Goal: Task Accomplishment & Management: Complete application form

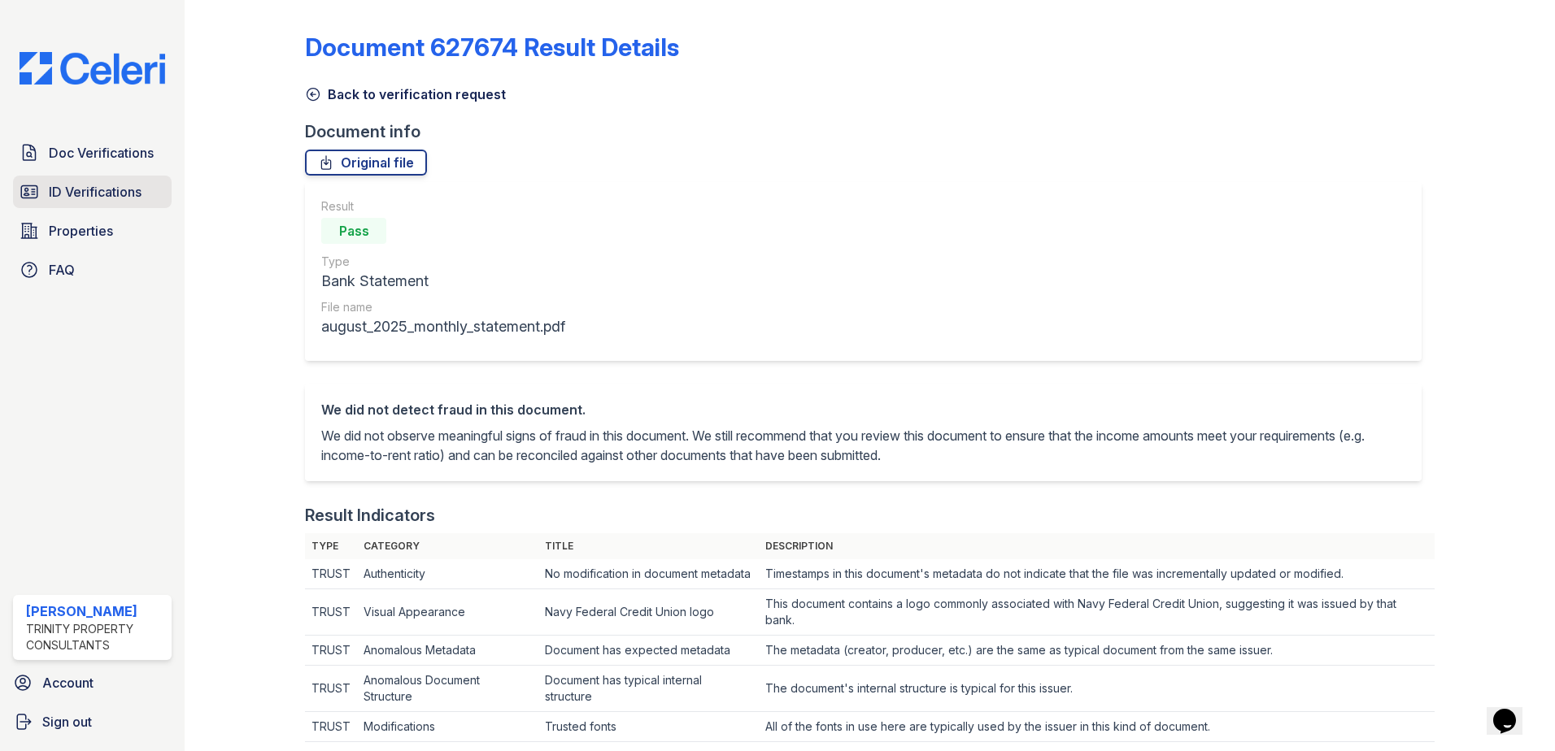
click at [107, 181] on link "ID Verifications" at bounding box center [92, 192] width 159 height 33
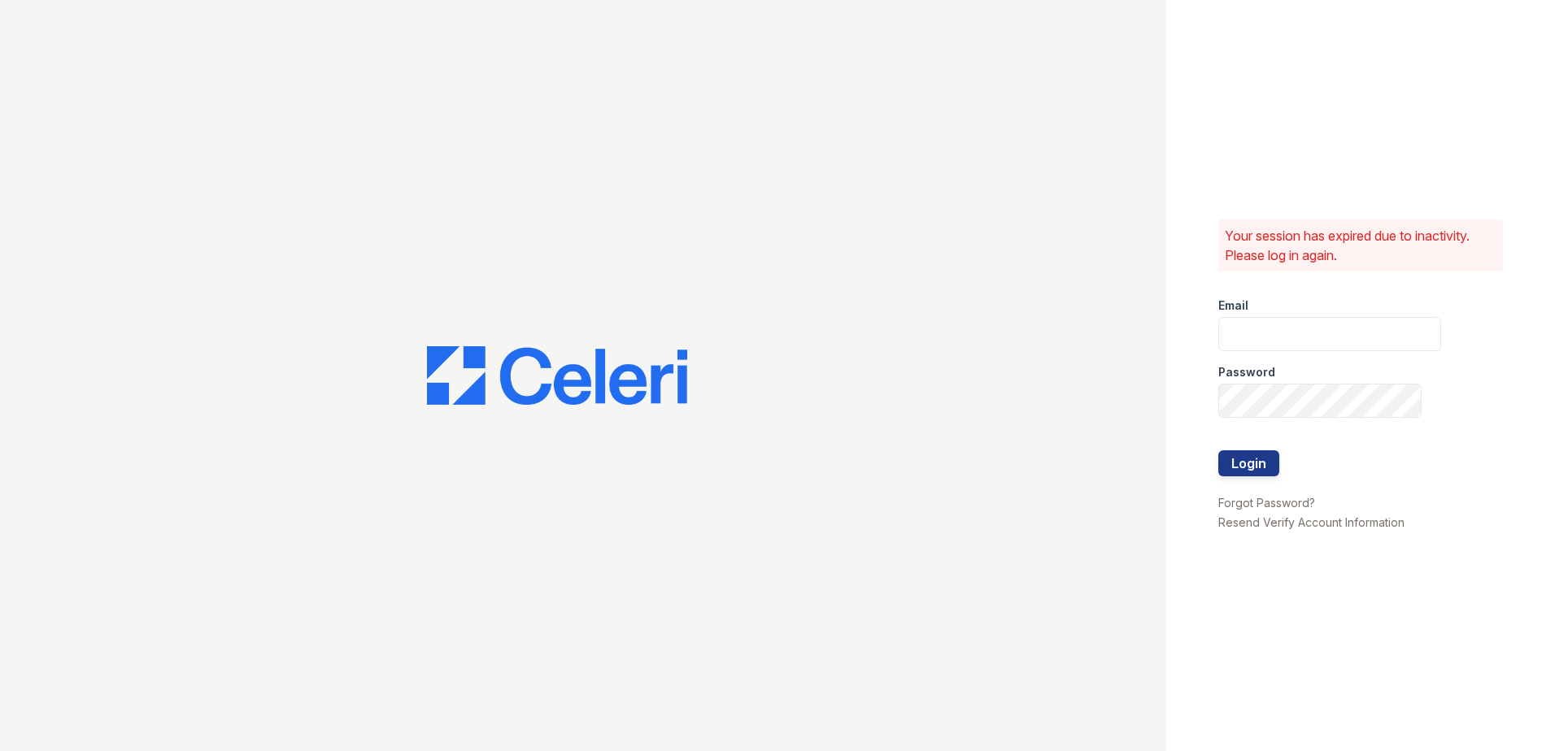
type input "ADavenport@trinity-pm.com"
click at [1249, 468] on button "Login" at bounding box center [1248, 463] width 61 height 26
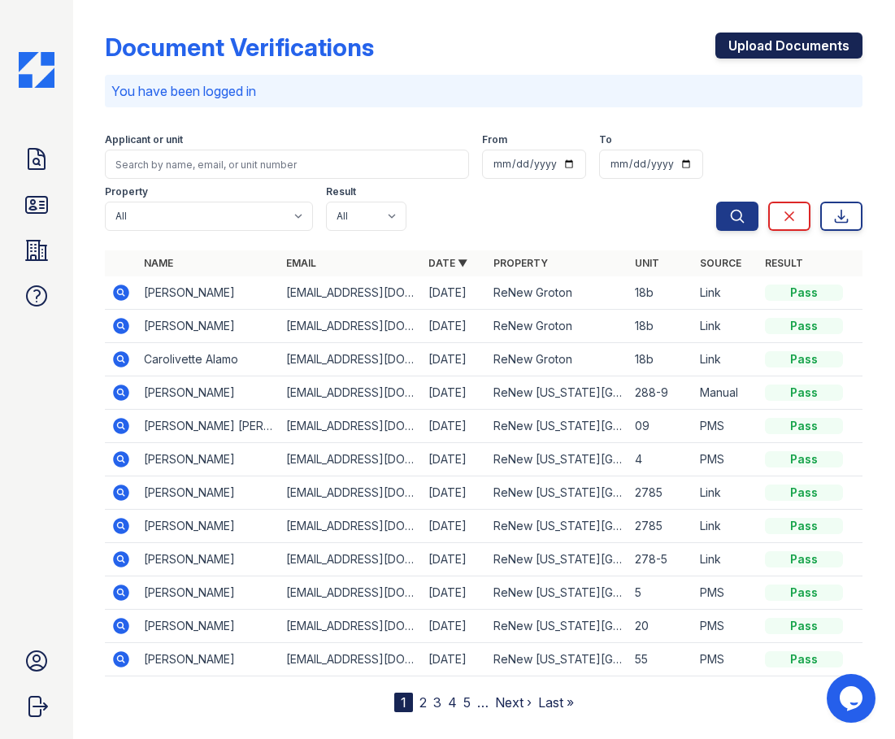
click at [790, 45] on link "Upload Documents" at bounding box center [789, 46] width 147 height 26
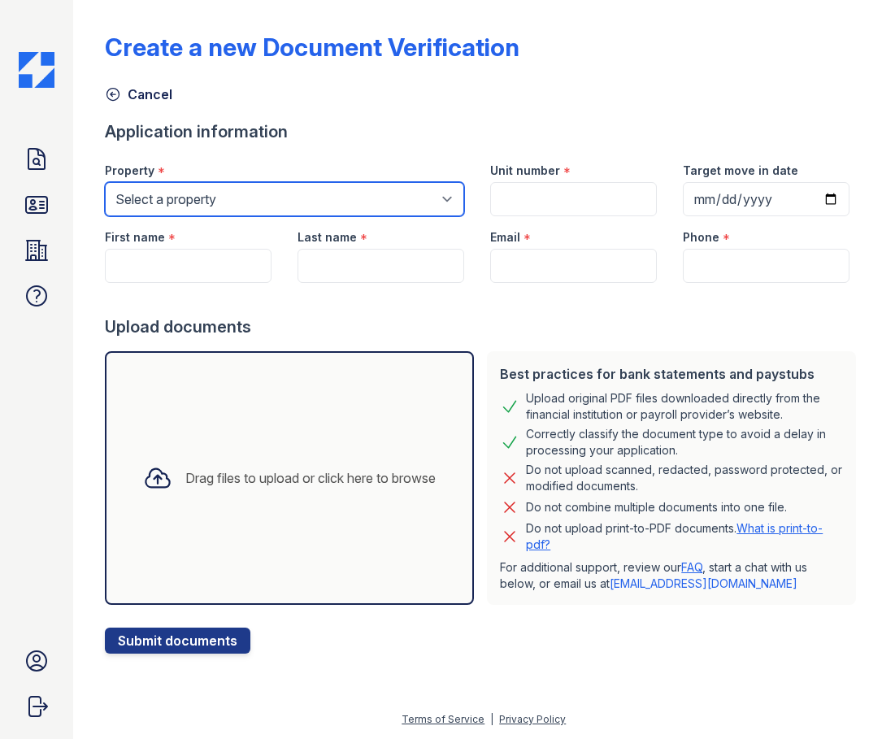
click at [373, 197] on select "Select a property ReNew Groton ReNew [US_STATE][GEOGRAPHIC_DATA]" at bounding box center [284, 199] width 359 height 34
select select "4646"
click at [105, 182] on select "Select a property ReNew Groton ReNew [US_STATE][GEOGRAPHIC_DATA]" at bounding box center [284, 199] width 359 height 34
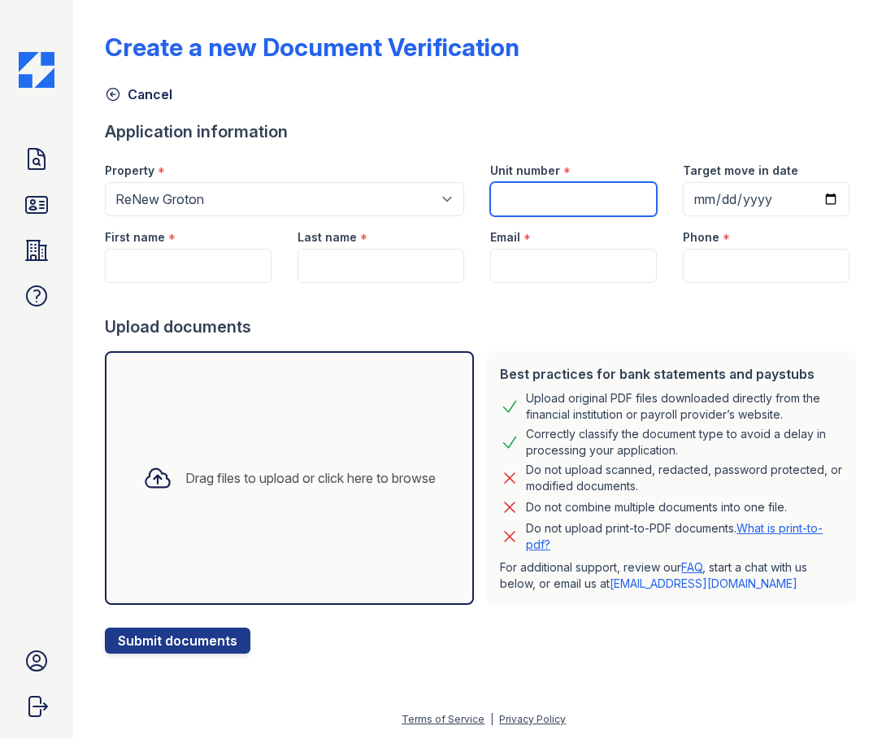
click at [574, 193] on input "Unit number" at bounding box center [573, 199] width 167 height 34
type input "56B"
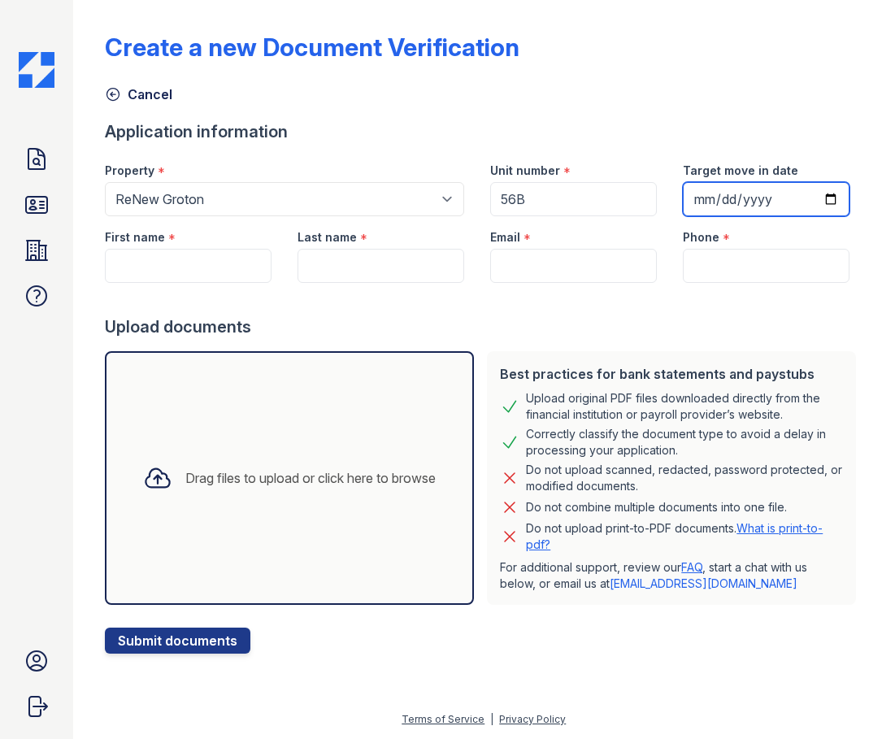
click at [768, 202] on input "Target move in date" at bounding box center [766, 199] width 167 height 34
click at [716, 194] on input "Target move in date" at bounding box center [766, 199] width 167 height 34
type input "0025-10-15"
type input "[DATE]"
click at [817, 107] on div "Create a new Document Verification Cancel Application information Property * Se…" at bounding box center [484, 330] width 758 height 647
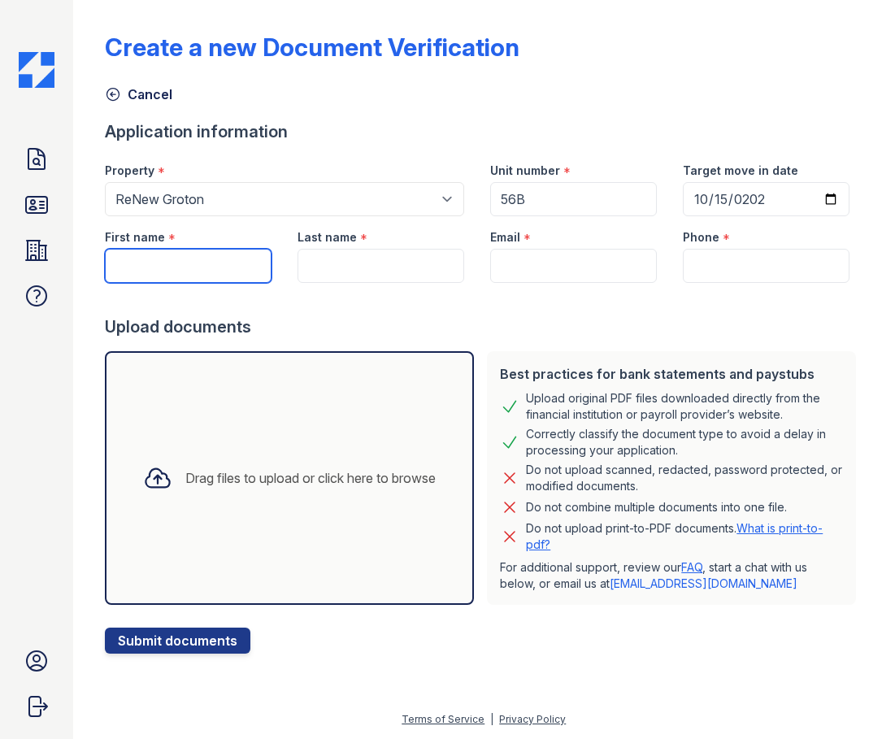
click at [163, 260] on input "First name" at bounding box center [188, 266] width 167 height 34
type input "[PERSON_NAME]"
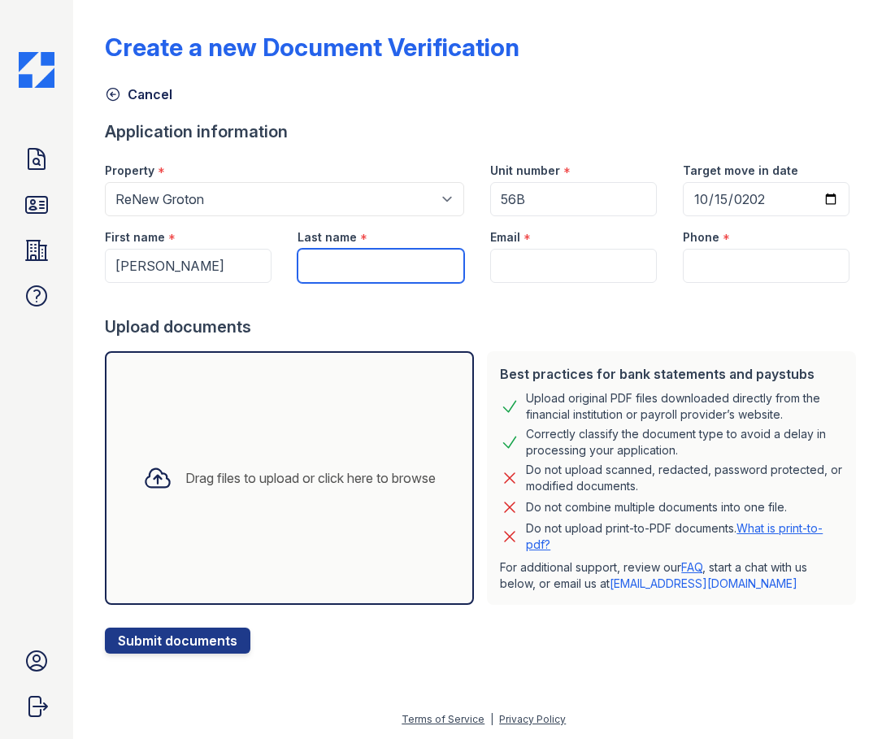
click at [400, 266] on input "Last name" at bounding box center [381, 266] width 167 height 34
type input "[PERSON_NAME]"
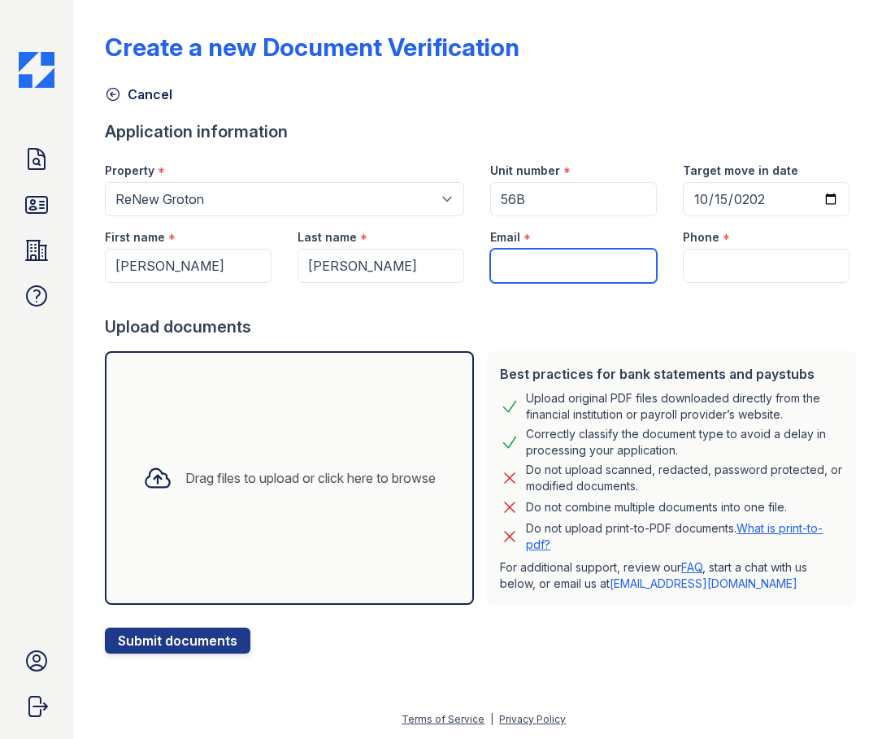
paste input "[EMAIL_ADDRESS][DOMAIN_NAME]"
type input "[EMAIL_ADDRESS][DOMAIN_NAME]"
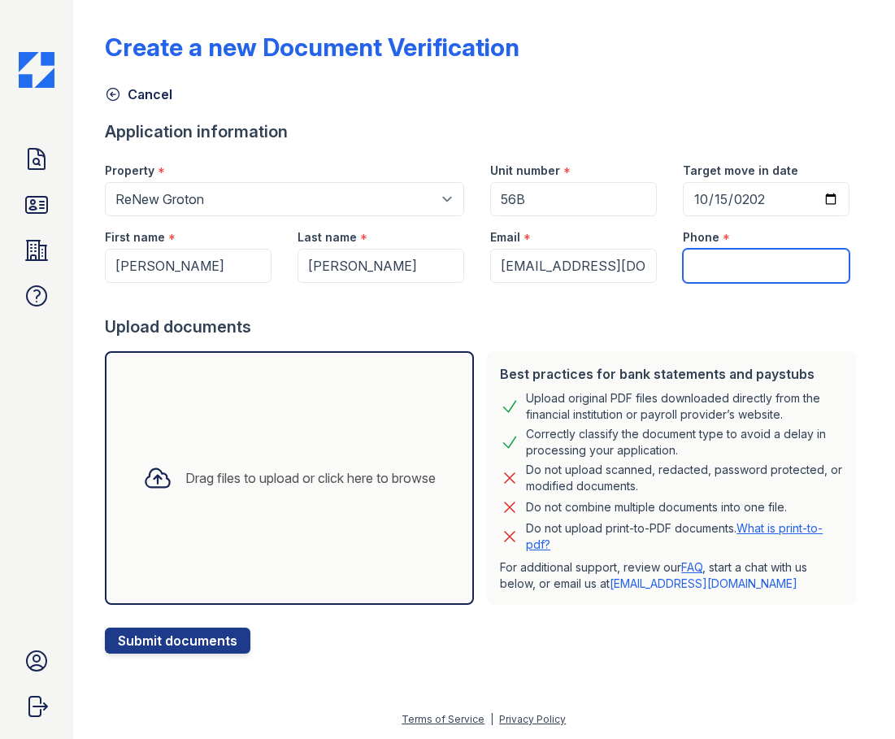
paste input "[PHONE_NUMBER]"
type input "[PHONE_NUMBER]"
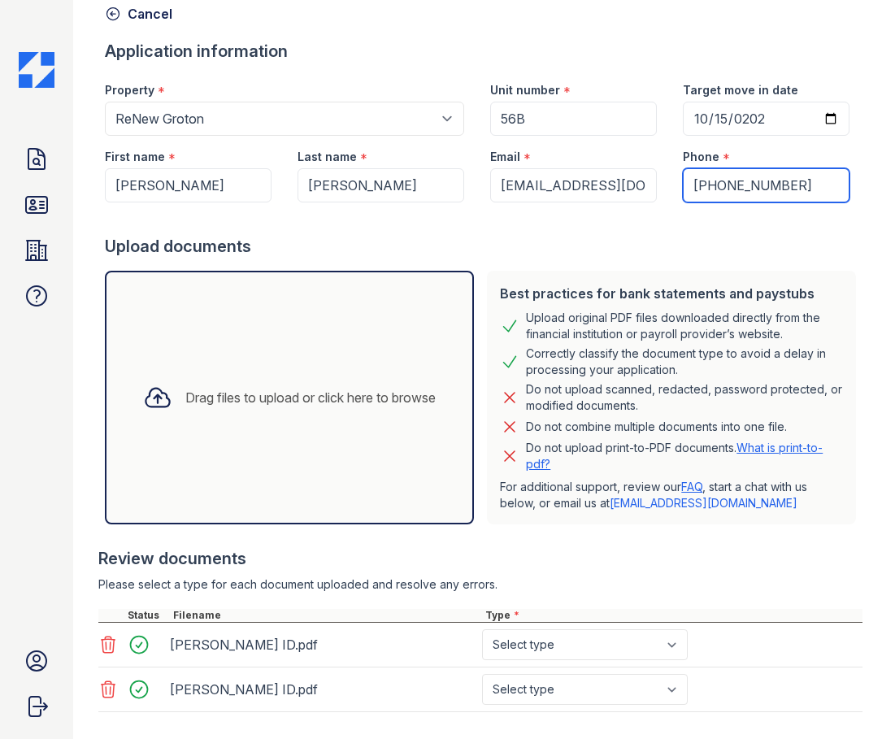
scroll to position [167, 0]
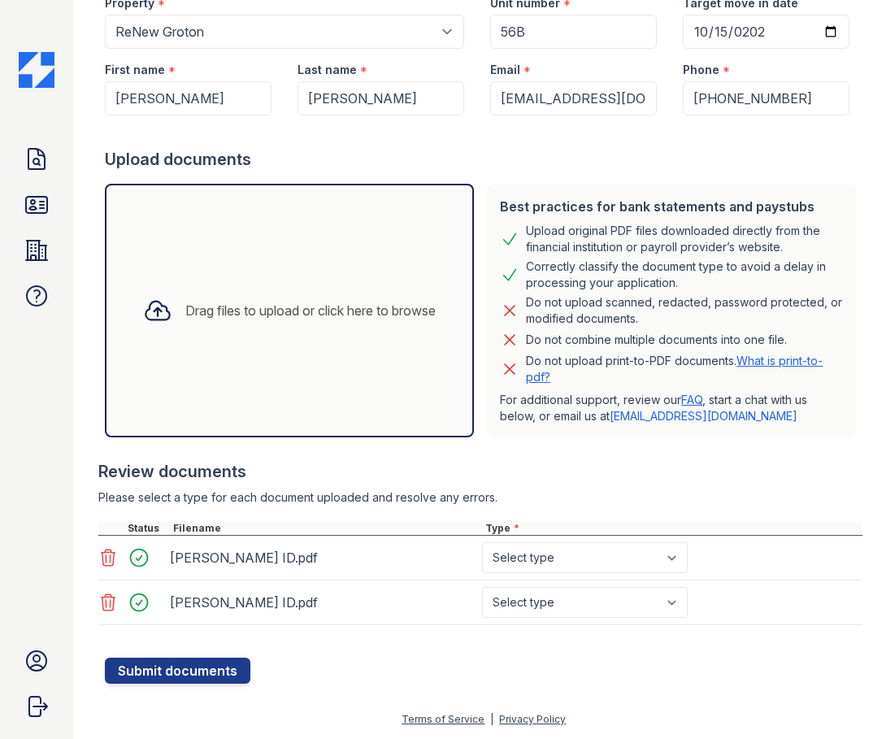
click at [108, 600] on icon at bounding box center [108, 603] width 20 height 20
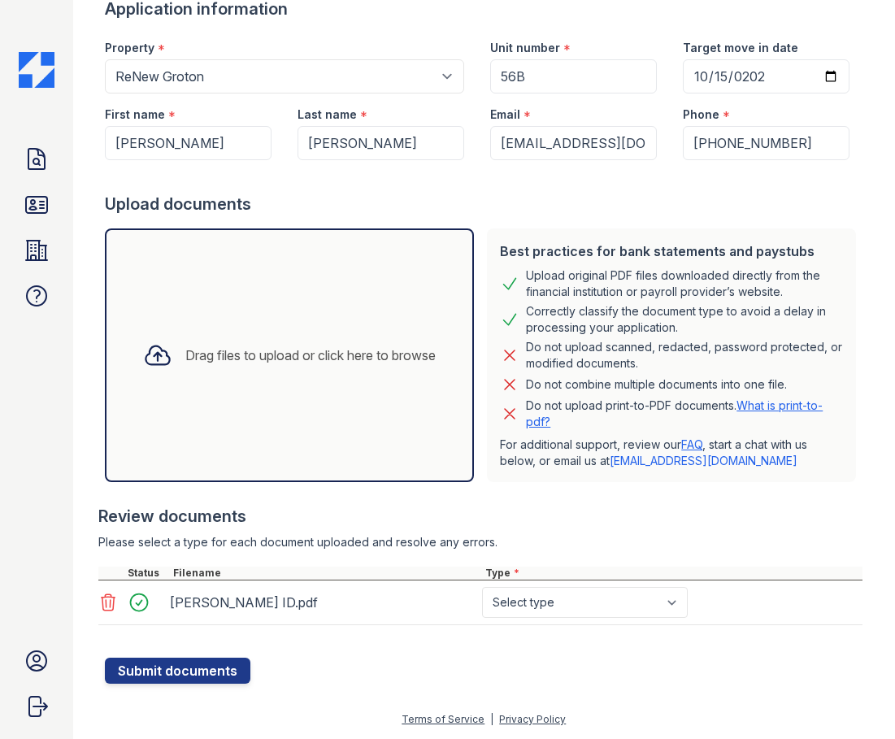
scroll to position [123, 0]
click at [670, 602] on select "Select type Paystub Bank Statement Offer Letter Tax Documents Benefit Award Let…" at bounding box center [585, 602] width 206 height 31
click at [674, 601] on select "Select type Paystub Bank Statement Offer Letter Tax Documents Benefit Award Let…" at bounding box center [585, 602] width 206 height 31
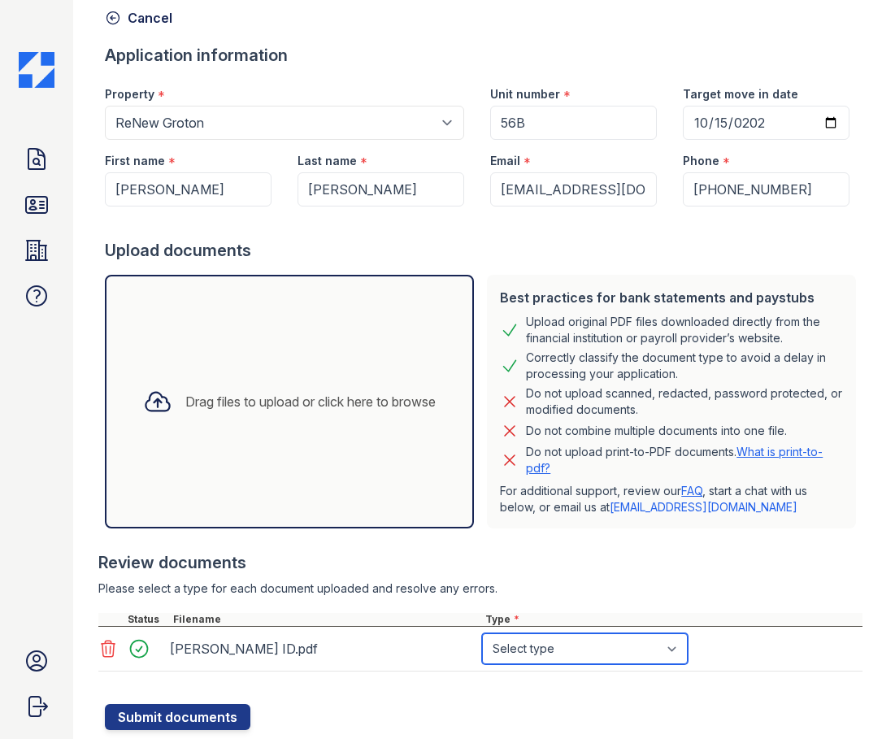
scroll to position [0, 0]
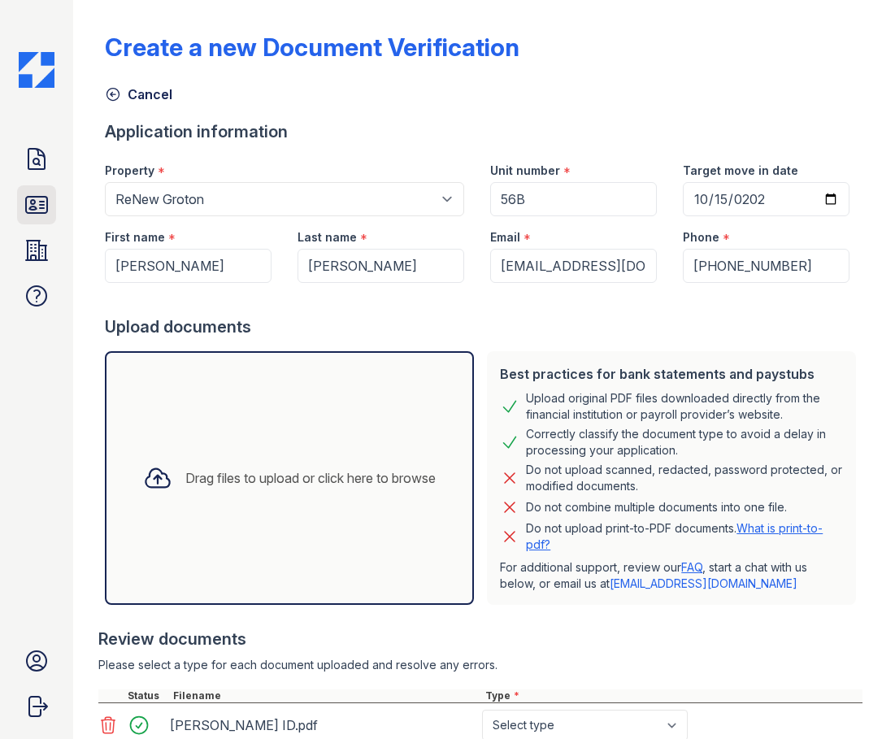
click at [44, 189] on link "ID Verifications" at bounding box center [36, 204] width 39 height 39
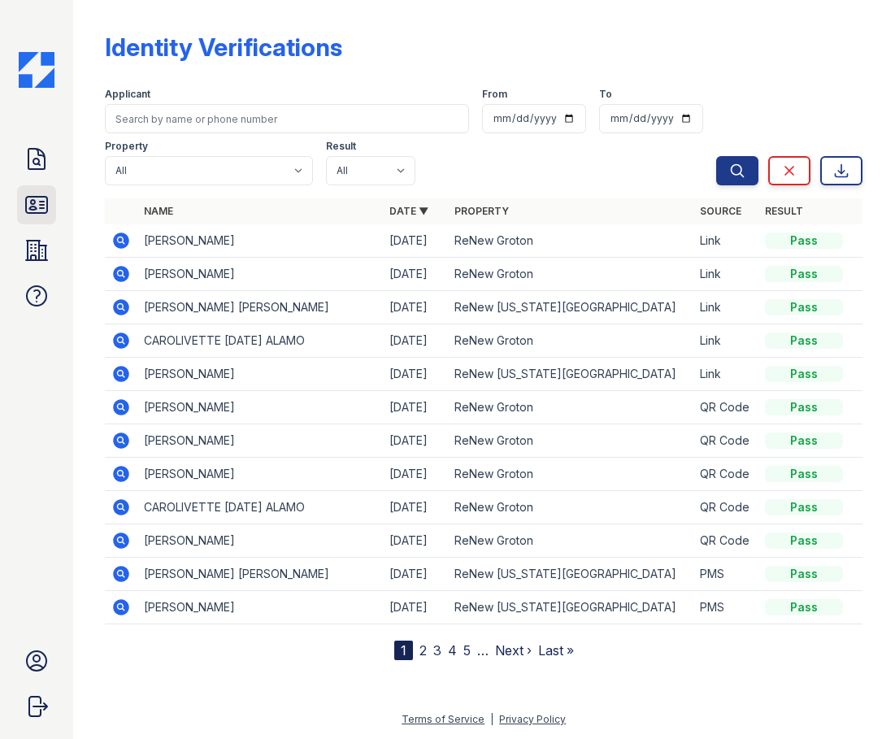
click at [42, 205] on icon at bounding box center [36, 205] width 21 height 16
